Goal: Task Accomplishment & Management: Use online tool/utility

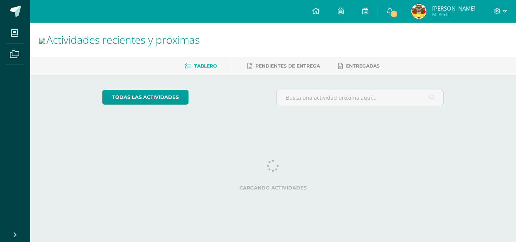
click at [396, 16] on link "1" at bounding box center [389, 11] width 24 height 23
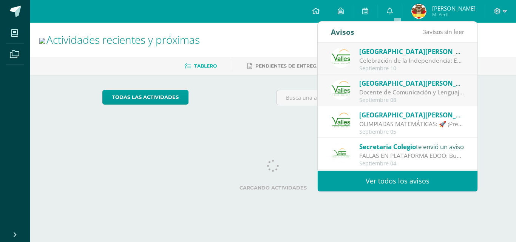
click at [400, 57] on div "Celebración de la Independencia: Estimados padres: Les recordamos que el [DATE]…" at bounding box center [411, 60] width 105 height 9
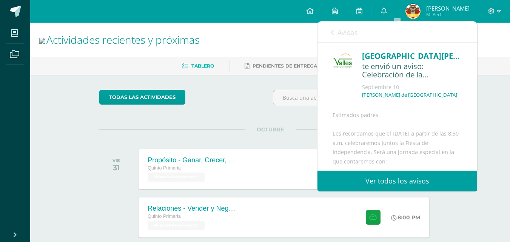
click at [405, 176] on link "Ver todos los avisos" at bounding box center [397, 181] width 160 height 21
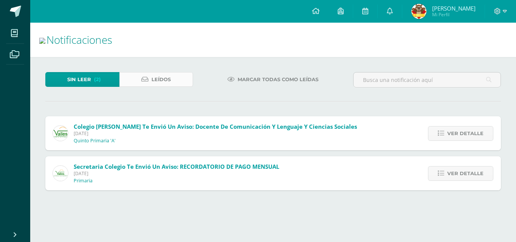
click at [174, 76] on link "Leídos" at bounding box center [156, 79] width 74 height 15
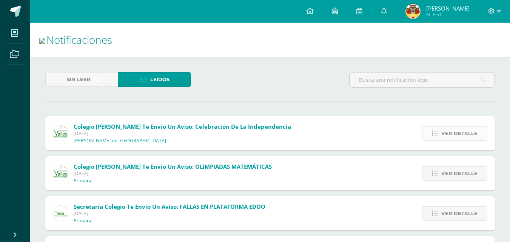
click at [448, 138] on span "Ver detalle" at bounding box center [459, 133] width 36 height 14
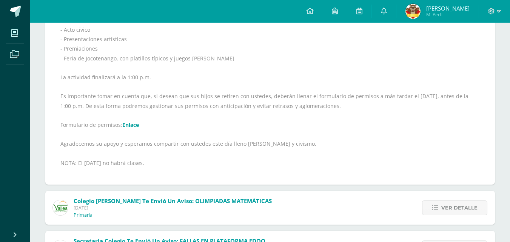
scroll to position [172, 0]
click at [135, 128] on link "Enlace" at bounding box center [130, 124] width 17 height 7
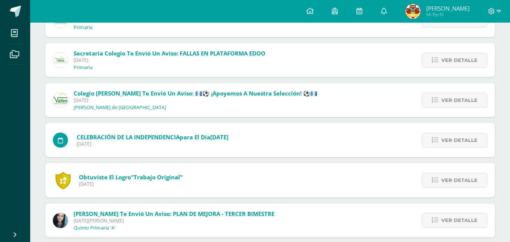
scroll to position [357, 0]
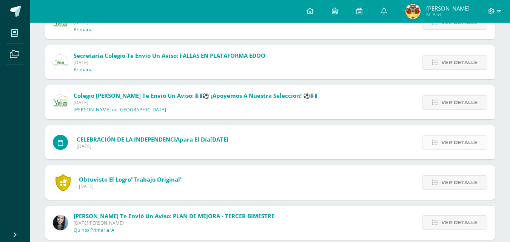
click at [444, 149] on span "Ver detalle" at bounding box center [459, 142] width 36 height 14
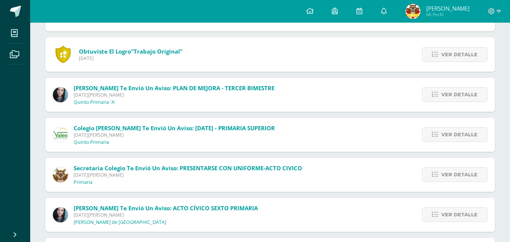
scroll to position [475, 0]
click at [428, 3] on link "Linda Isabella Mi Perfil" at bounding box center [437, 11] width 82 height 23
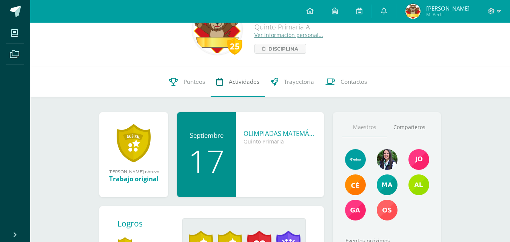
scroll to position [29, 0]
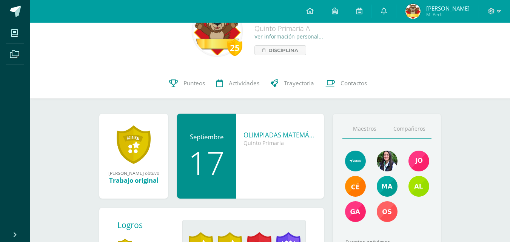
click at [420, 126] on link "Compañeros" at bounding box center [409, 128] width 45 height 19
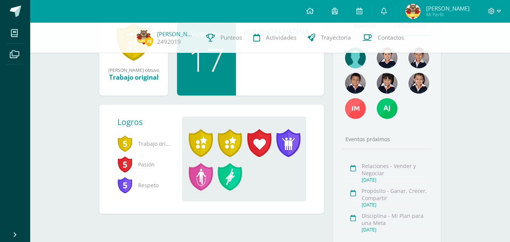
scroll to position [129, 0]
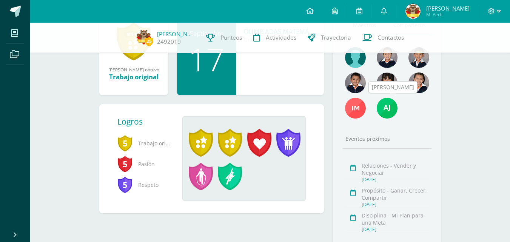
click at [383, 109] on img at bounding box center [387, 108] width 21 height 21
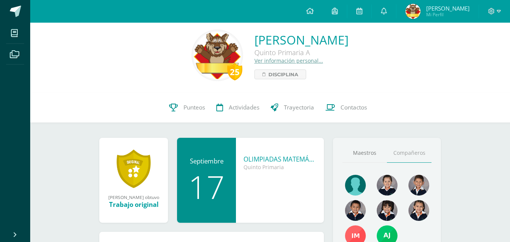
scroll to position [4, 0]
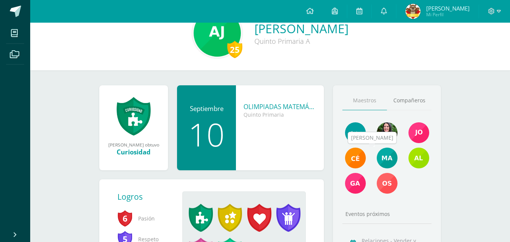
scroll to position [20, 0]
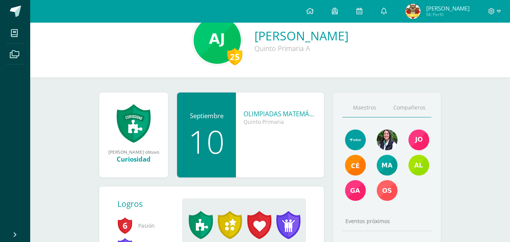
click at [406, 103] on link "Compañeros" at bounding box center [409, 107] width 45 height 19
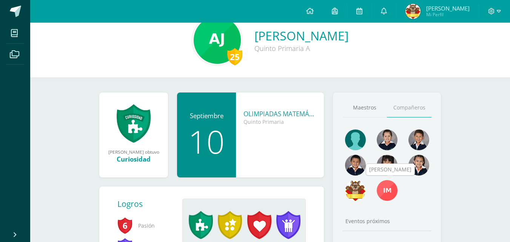
click at [394, 180] on link at bounding box center [387, 191] width 21 height 22
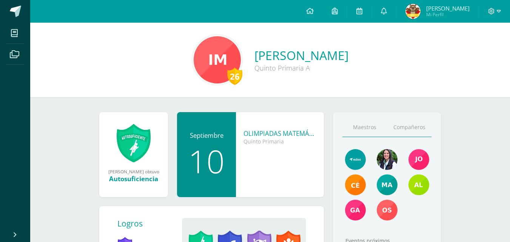
click at [404, 125] on link "Compañeros" at bounding box center [409, 127] width 45 height 19
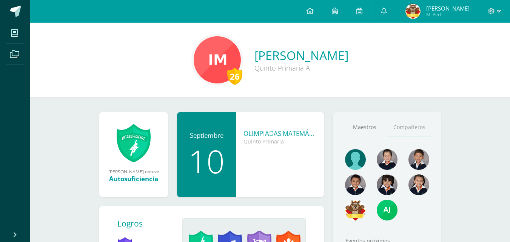
click at [404, 125] on link "Compañeros" at bounding box center [409, 127] width 45 height 19
click at [356, 200] on img at bounding box center [355, 210] width 21 height 21
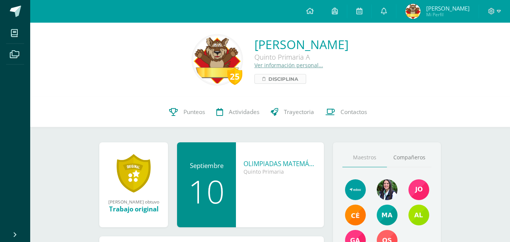
click at [268, 76] on span "Disciplina" at bounding box center [283, 78] width 30 height 9
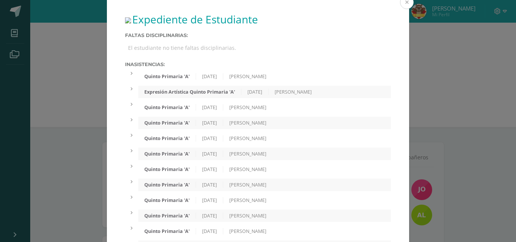
click at [406, 5] on button at bounding box center [407, 2] width 14 height 14
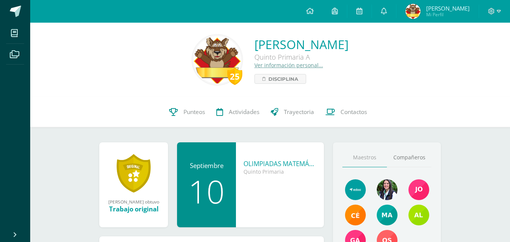
click at [194, 63] on img at bounding box center [217, 59] width 47 height 47
click at [489, 11] on icon at bounding box center [491, 11] width 6 height 6
click at [479, 35] on link "Configuración" at bounding box center [471, 40] width 60 height 11
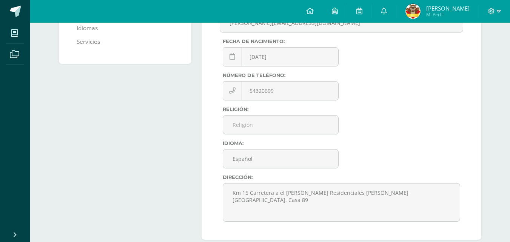
scroll to position [137, 0]
click at [311, 132] on input "Religión:" at bounding box center [280, 124] width 115 height 18
click at [368, 137] on div "Nombre: [PERSON_NAME]: [PERSON_NAME]: [PERSON_NAME][EMAIL_ADDRESS][DOMAIN_NAME]…" at bounding box center [341, 98] width 243 height 257
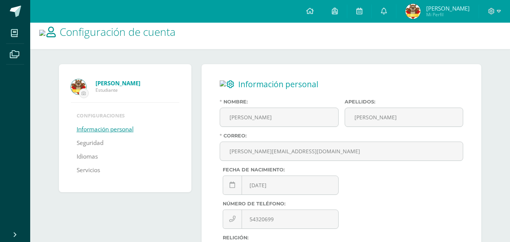
scroll to position [0, 0]
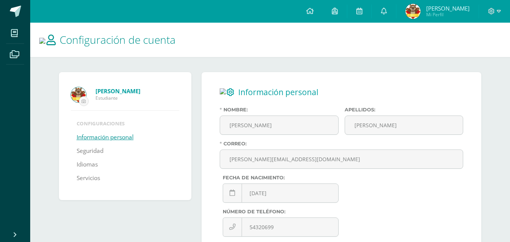
click at [493, 22] on div at bounding box center [494, 11] width 31 height 23
click at [493, 19] on div at bounding box center [494, 11] width 31 height 23
click at [484, 12] on div at bounding box center [494, 11] width 31 height 23
click at [496, 10] on span at bounding box center [494, 11] width 13 height 8
click at [471, 37] on span "Configuración" at bounding box center [475, 40] width 35 height 7
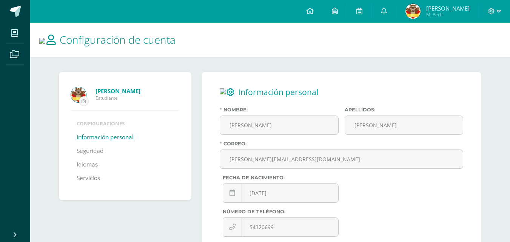
click at [492, 16] on div at bounding box center [494, 11] width 31 height 23
click at [492, 11] on icon at bounding box center [491, 11] width 6 height 6
click at [475, 54] on span "Cerrar sesión" at bounding box center [475, 51] width 34 height 7
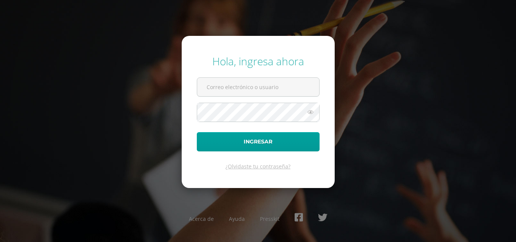
type input "[EMAIL_ADDRESS][DOMAIN_NAME]"
click at [309, 117] on icon at bounding box center [310, 112] width 10 height 9
click at [309, 117] on icon at bounding box center [310, 112] width 11 height 9
click at [309, 117] on icon at bounding box center [310, 112] width 10 height 9
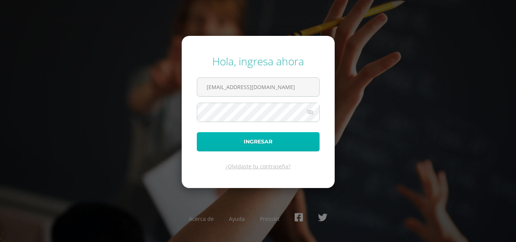
click at [258, 145] on button "Ingresar" at bounding box center [258, 141] width 123 height 19
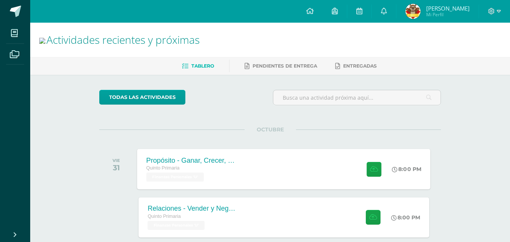
click at [191, 155] on div "Propósito - Ganar, Crecer, Compartir Quinto Primaria Finanzas Personales 'U'" at bounding box center [192, 169] width 110 height 40
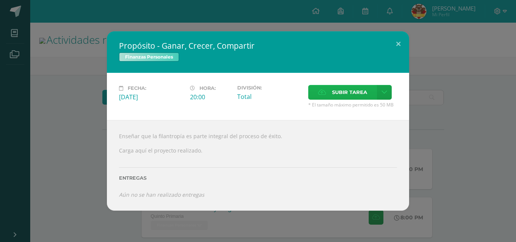
click at [369, 94] on label "Subir tarea" at bounding box center [342, 92] width 69 height 15
click at [0, 0] on input "Subir tarea" at bounding box center [0, 0] width 0 height 0
click at [392, 40] on button at bounding box center [398, 44] width 22 height 26
